Goal: Information Seeking & Learning: Learn about a topic

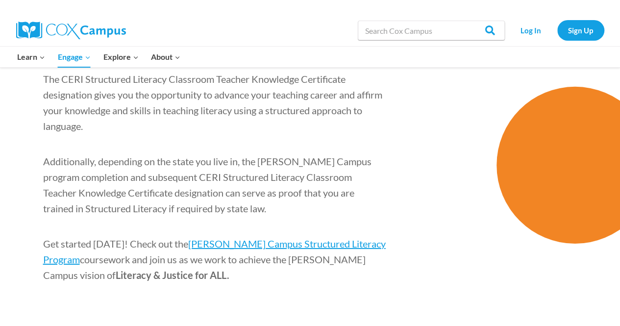
scroll to position [1405, 0]
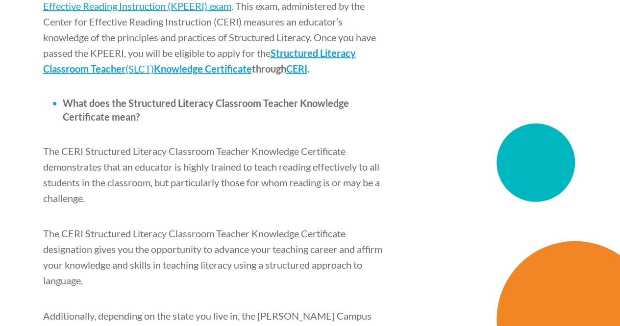
scroll to position [1405, 0]
